Goal: Task Accomplishment & Management: Manage account settings

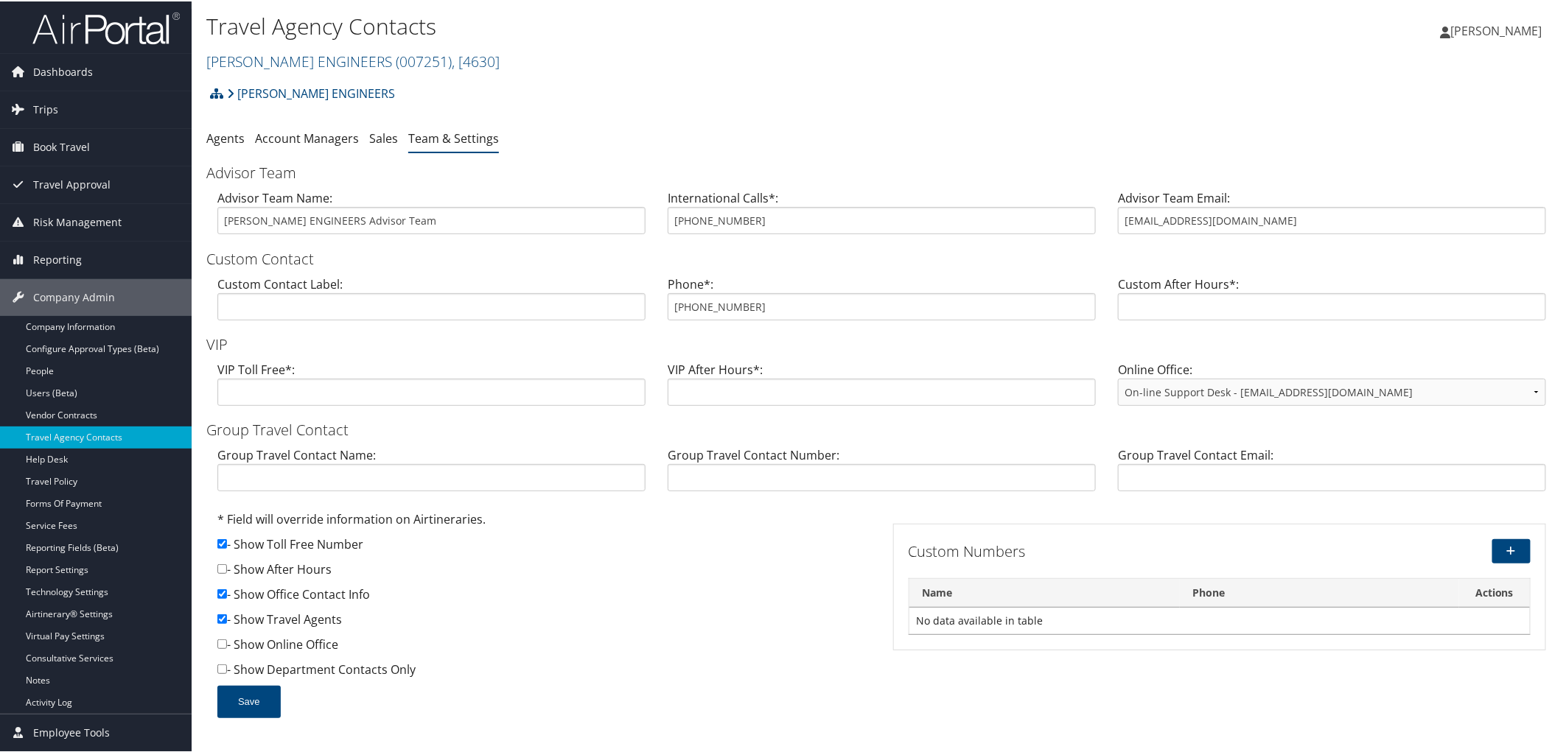
click at [519, 49] on h2 "CAROLLO ENGINEERS ( 007251 ) , [ 4630 ]" at bounding box center [656, 58] width 900 height 25
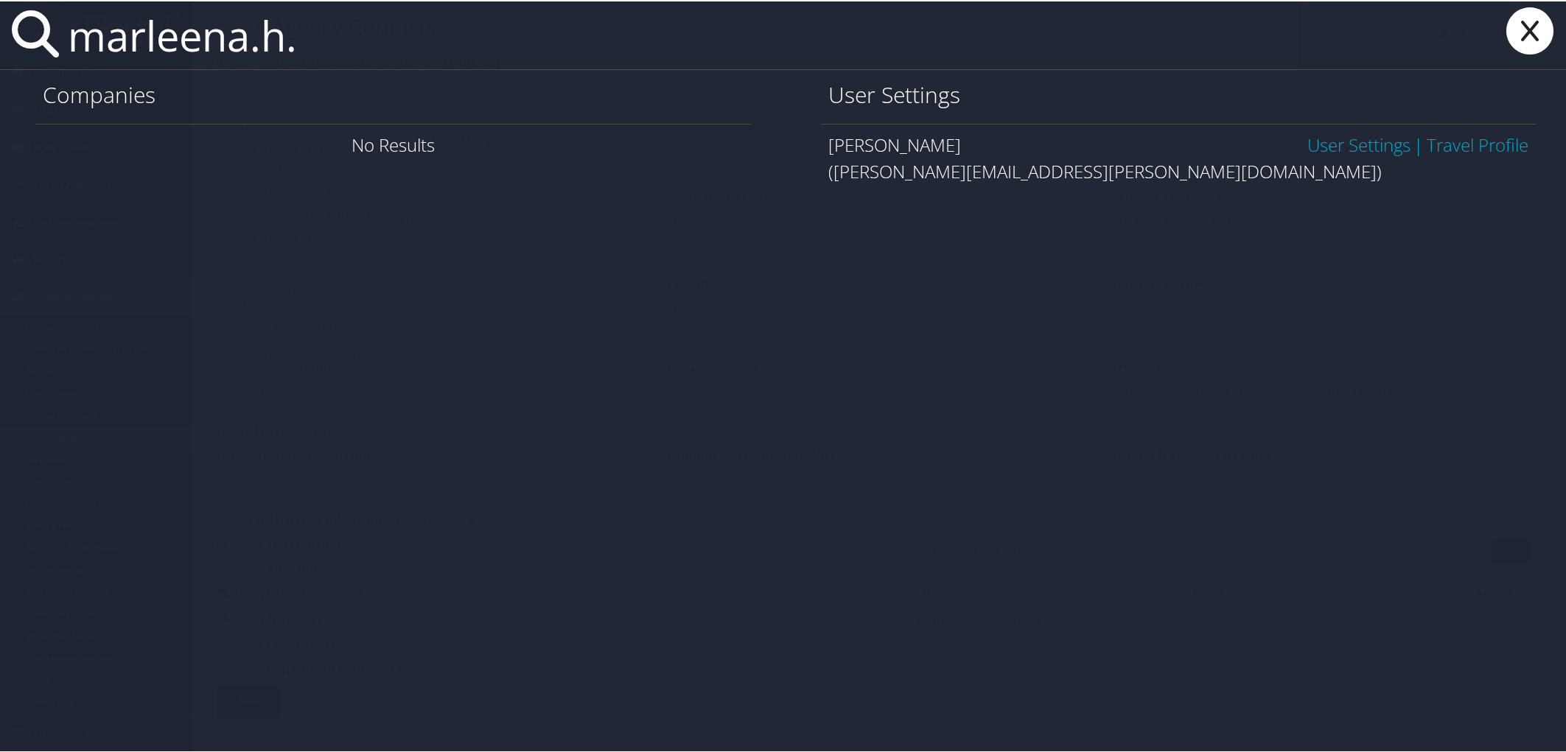
type input "marleena.h."
click at [1384, 139] on link "User Settings" at bounding box center [1358, 143] width 103 height 24
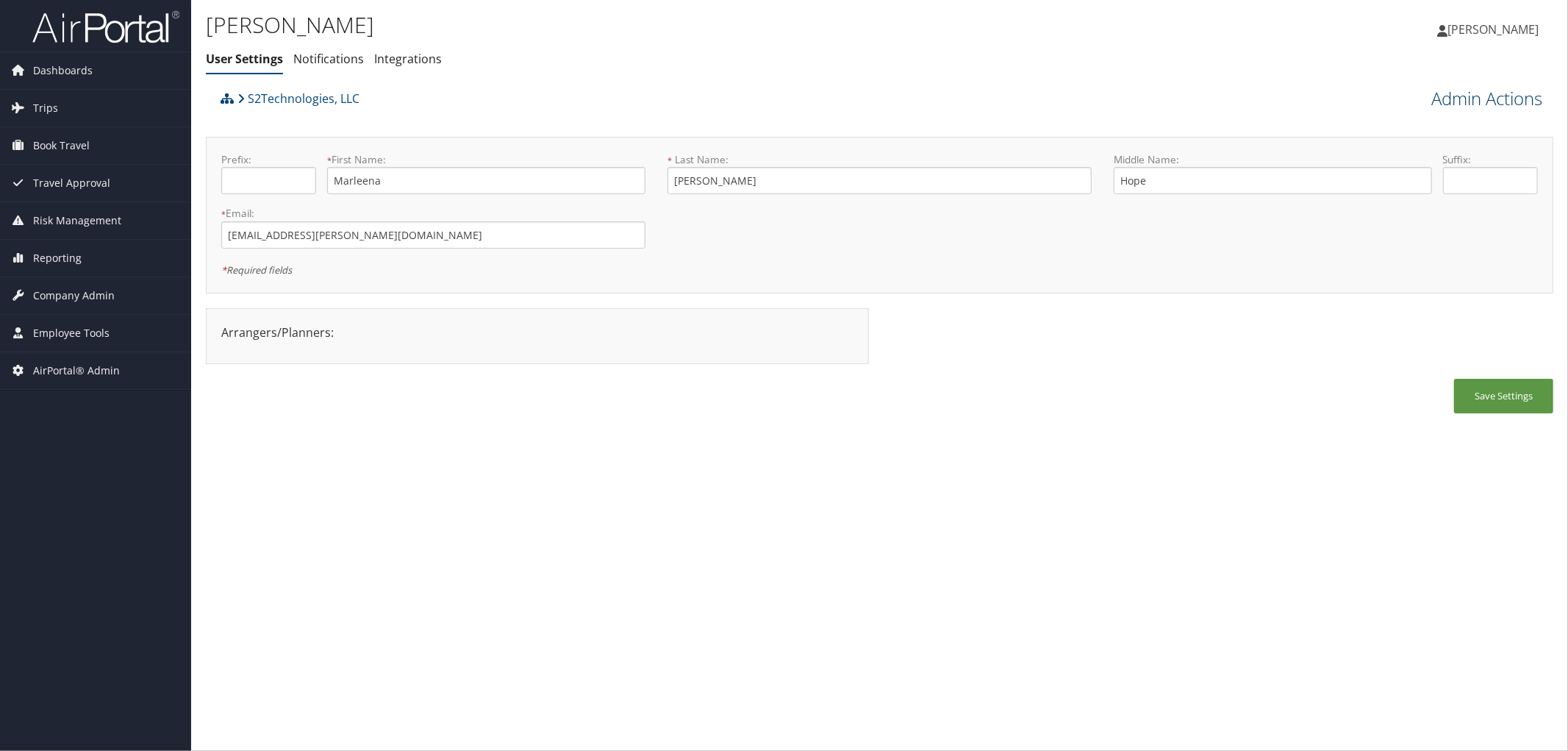
click at [1456, 99] on link "Admin Actions" at bounding box center [1486, 98] width 111 height 25
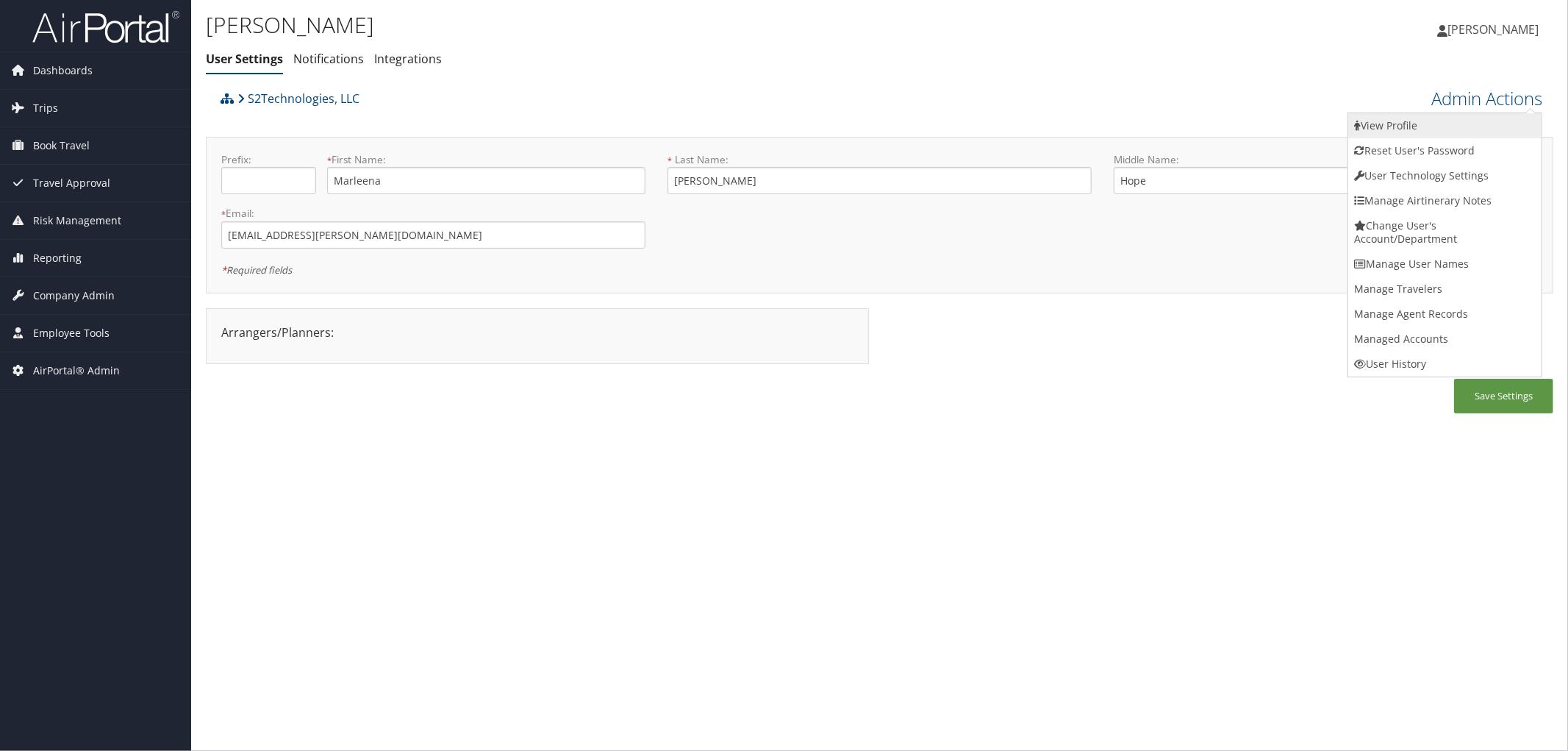
click at [1415, 123] on link "View Profile" at bounding box center [1445, 125] width 194 height 25
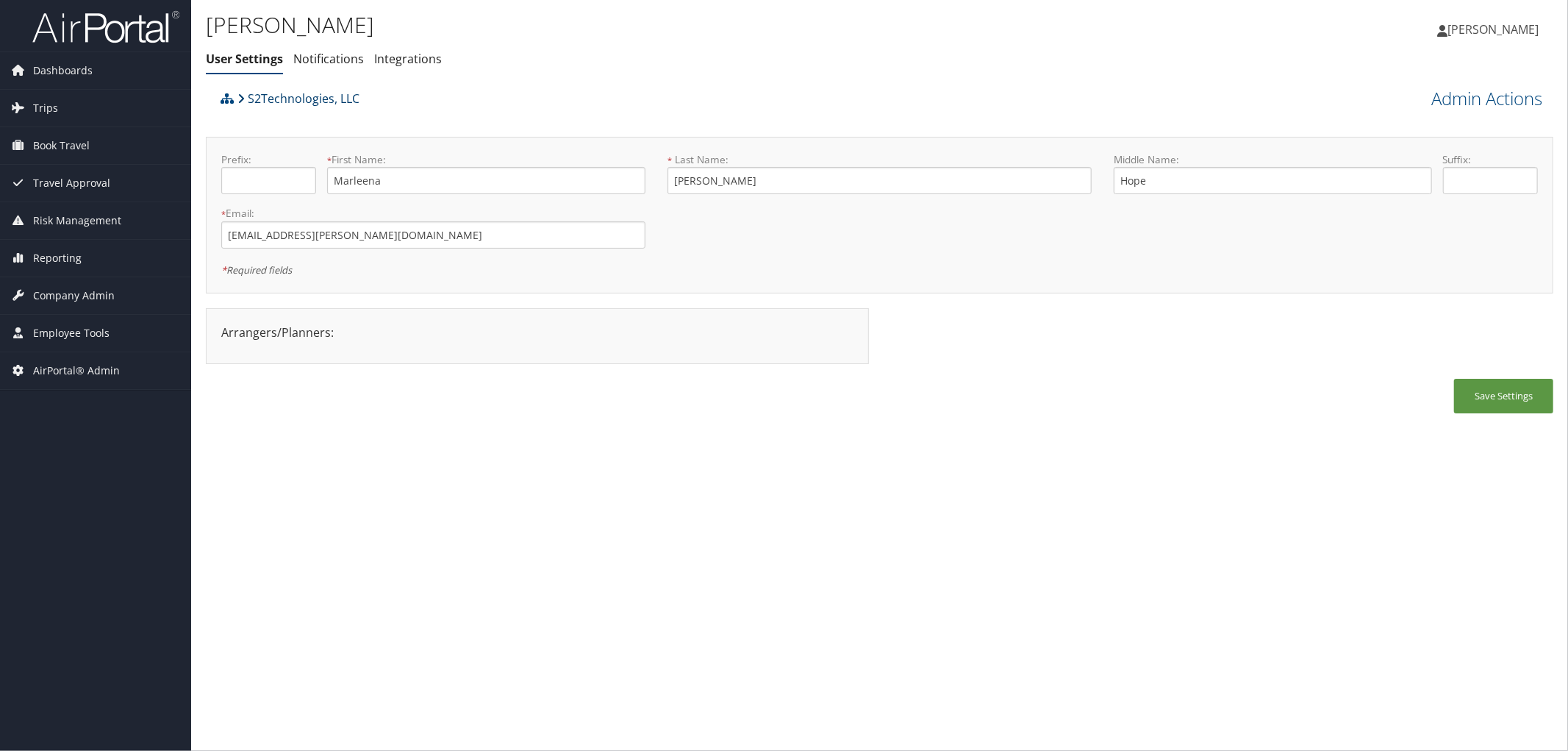
click at [325, 99] on link "S2Technologies, LLC" at bounding box center [298, 98] width 122 height 29
drag, startPoint x: 409, startPoint y: 239, endPoint x: 186, endPoint y: 242, distance: 223.0
click at [186, 242] on div "Dashboards AirPortal 360™ (Manager) AirPortal 360™ (Agent) My Travel Dashboard …" at bounding box center [784, 376] width 1568 height 751
drag, startPoint x: 398, startPoint y: 187, endPoint x: 283, endPoint y: 189, distance: 115.0
click at [283, 189] on div "Prefix: * First Name: Marleena This field is required" at bounding box center [433, 179] width 446 height 54
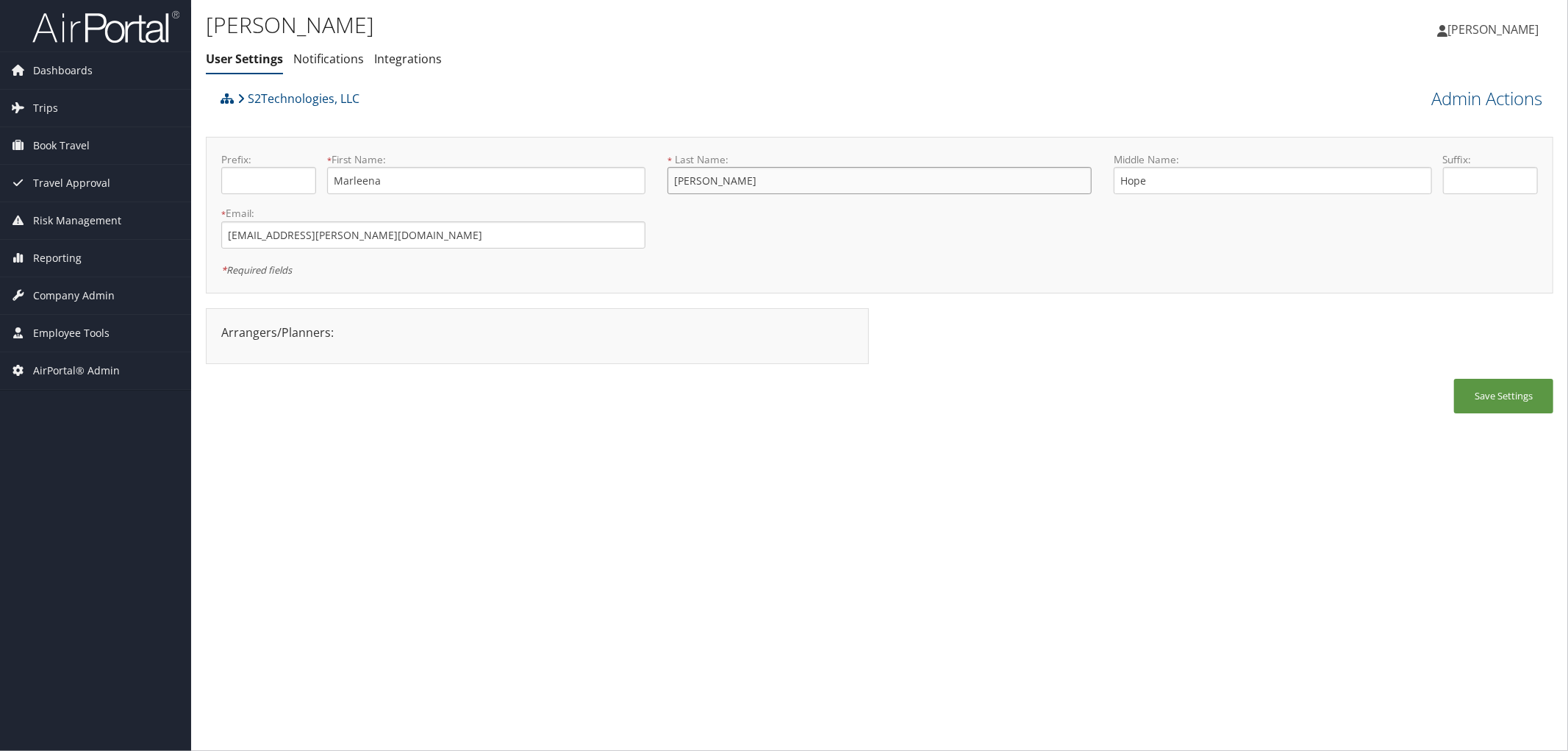
drag, startPoint x: 714, startPoint y: 182, endPoint x: 662, endPoint y: 184, distance: 52.0
click at [662, 184] on div "* Last Name: Moxley This field is required" at bounding box center [879, 179] width 446 height 54
click at [464, 33] on h1 "Marleena Moxley" at bounding box center [655, 25] width 898 height 31
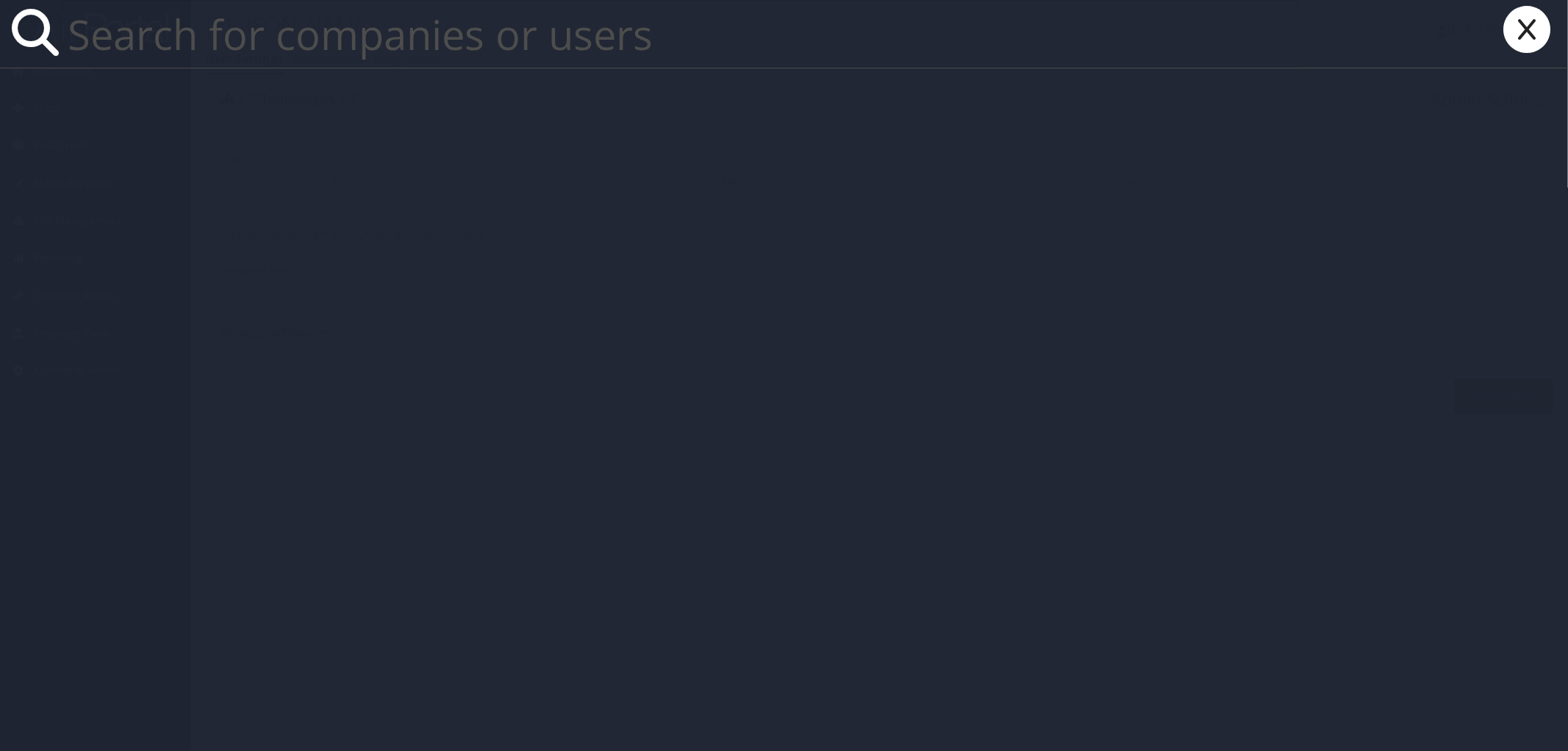
paste input "Tosch Traylor"
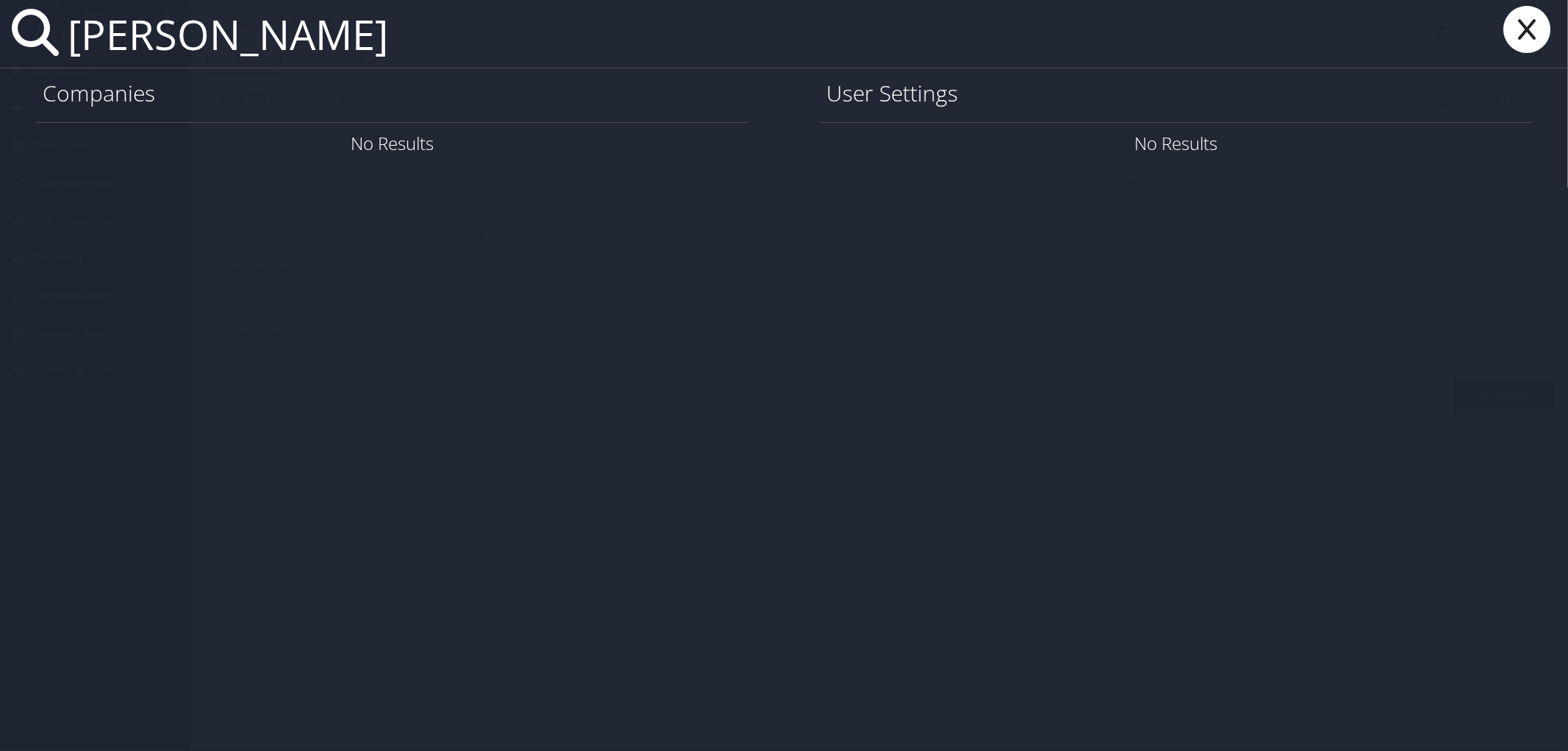
type input "Tosch Traylor"
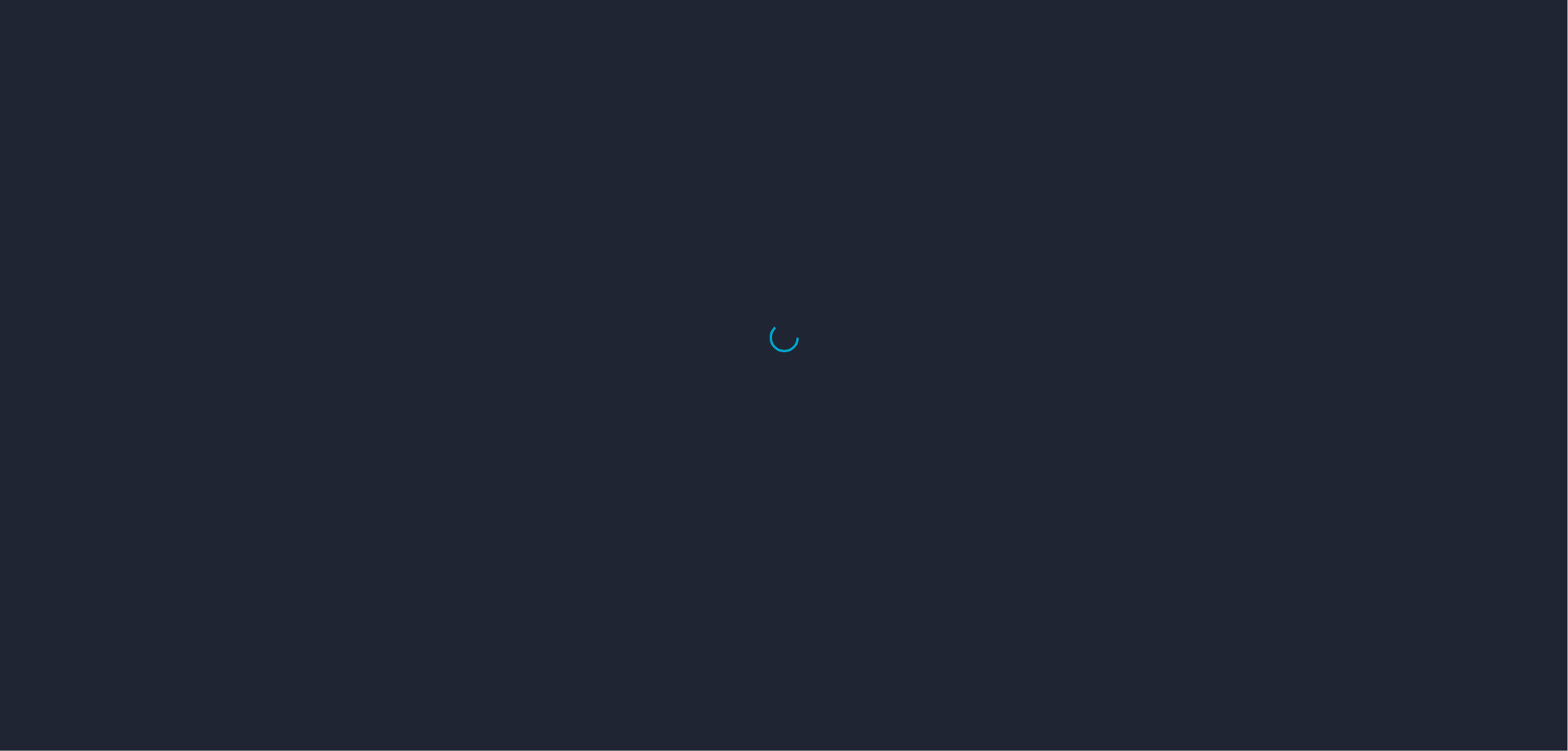
select select "US"
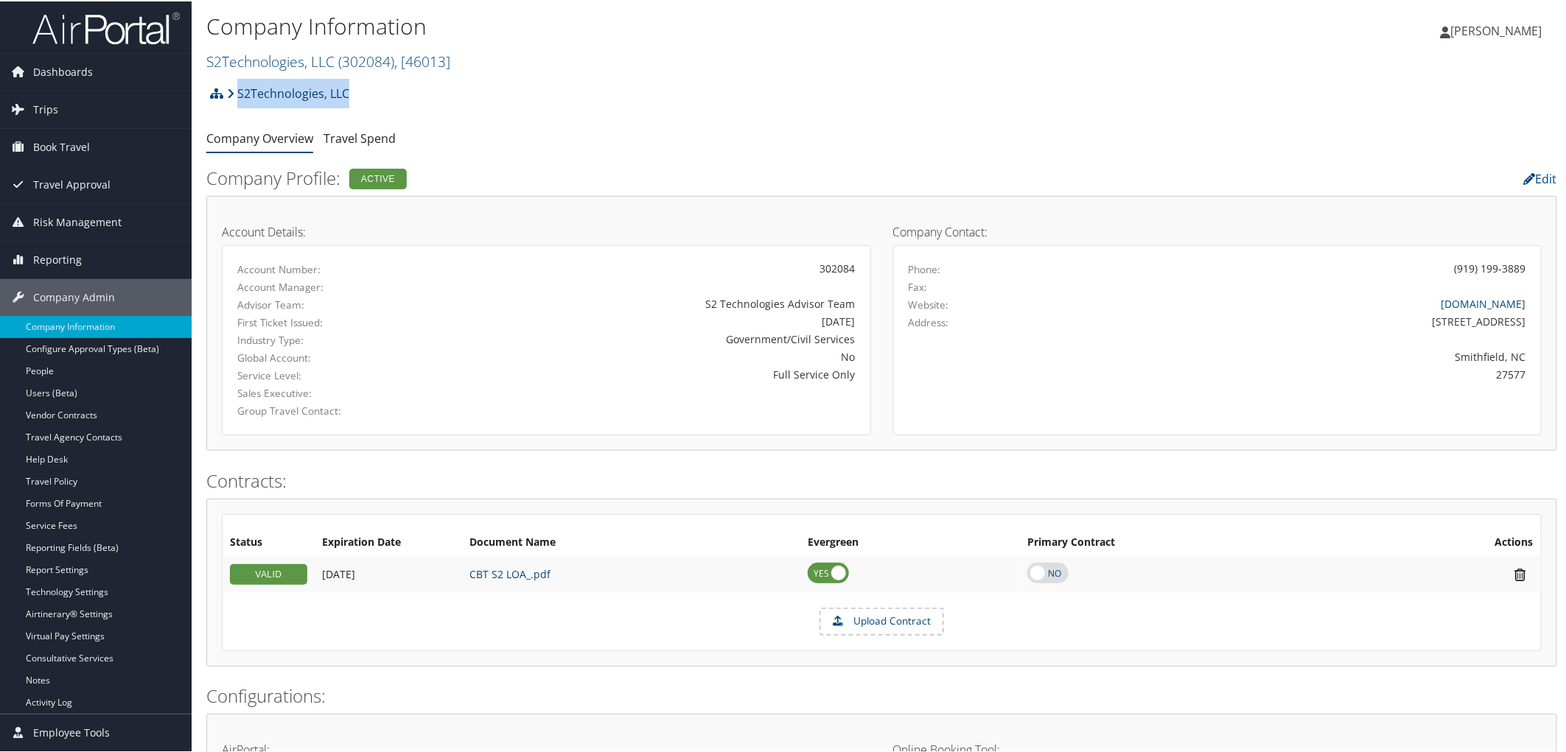
drag, startPoint x: 349, startPoint y: 94, endPoint x: 237, endPoint y: 100, distance: 112.2
click at [237, 100] on div "S2Technologies, LLC Account Structure S2Technologies, LLC (302084) ACTIVE Creat…" at bounding box center [881, 97] width 1350 height 40
copy link "S2Technologies, LLC"
